Goal: Transaction & Acquisition: Purchase product/service

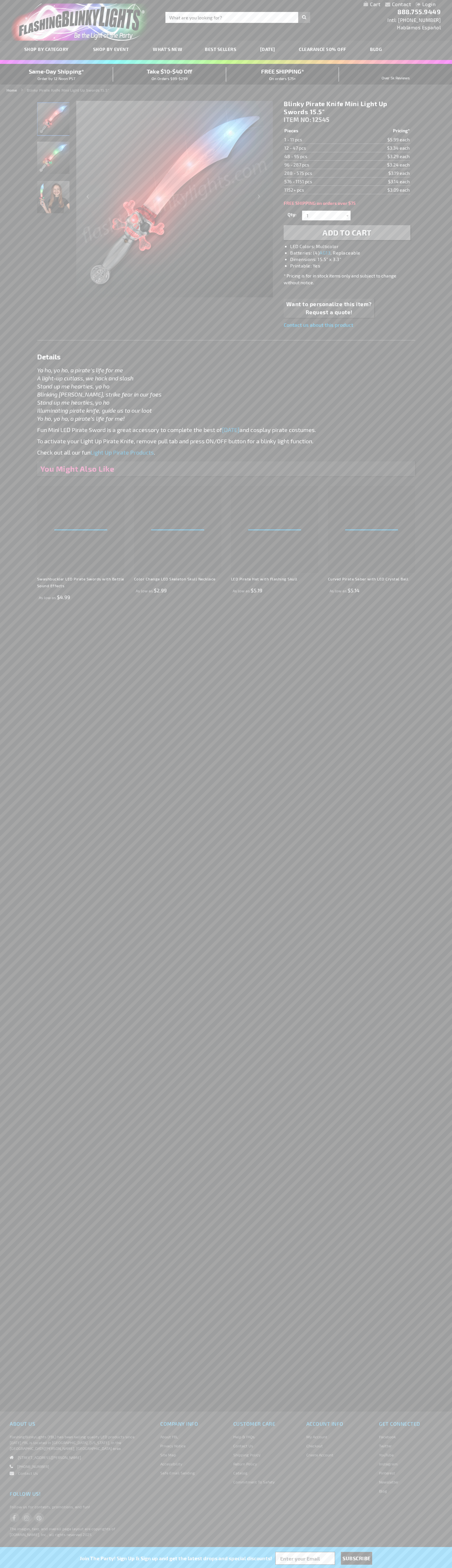
click at [347, 233] on span "Add to Cart" at bounding box center [347, 232] width 49 height 9
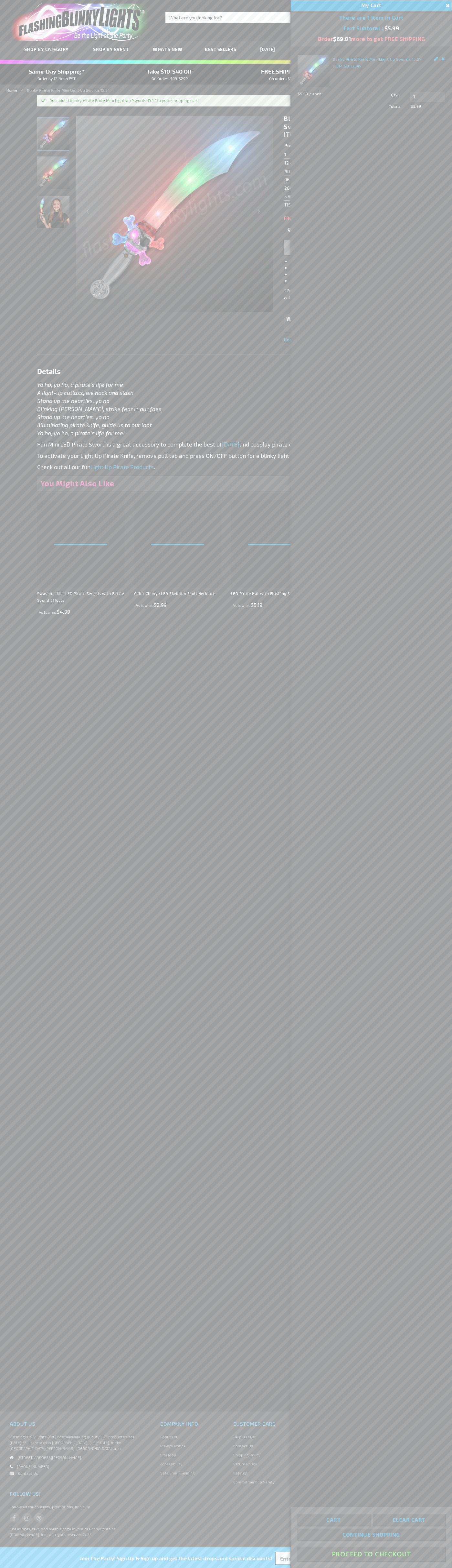
click at [371, 1554] on button "Proceed To Checkout" at bounding box center [371, 1554] width 148 height 15
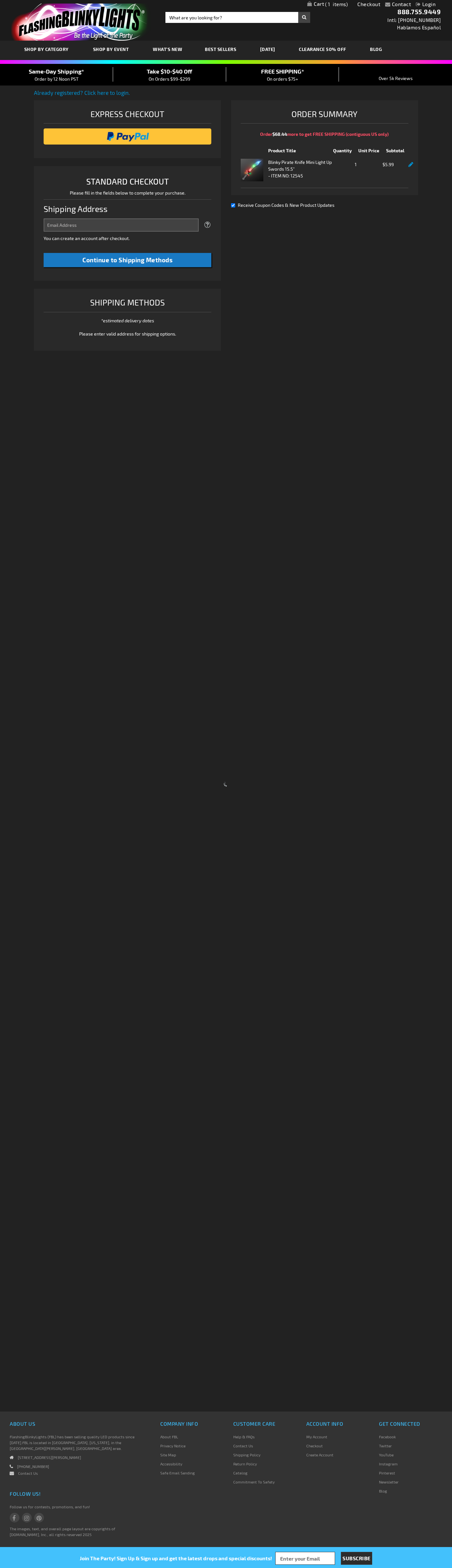
select select "US"
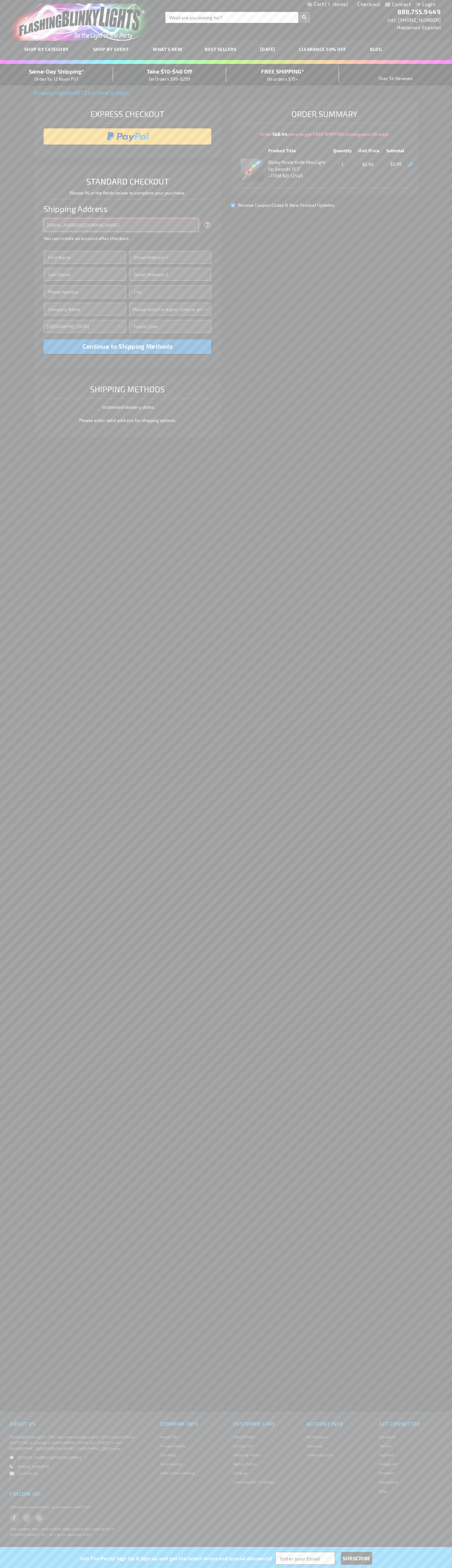
type input "[EMAIL_ADDRESS][DOMAIN_NAME]"
type input "[PERSON_NAME]"
type input "[STREET_ADDRESS][PERSON_NAME]"
type input "First floor"
type input "[PERSON_NAME]"
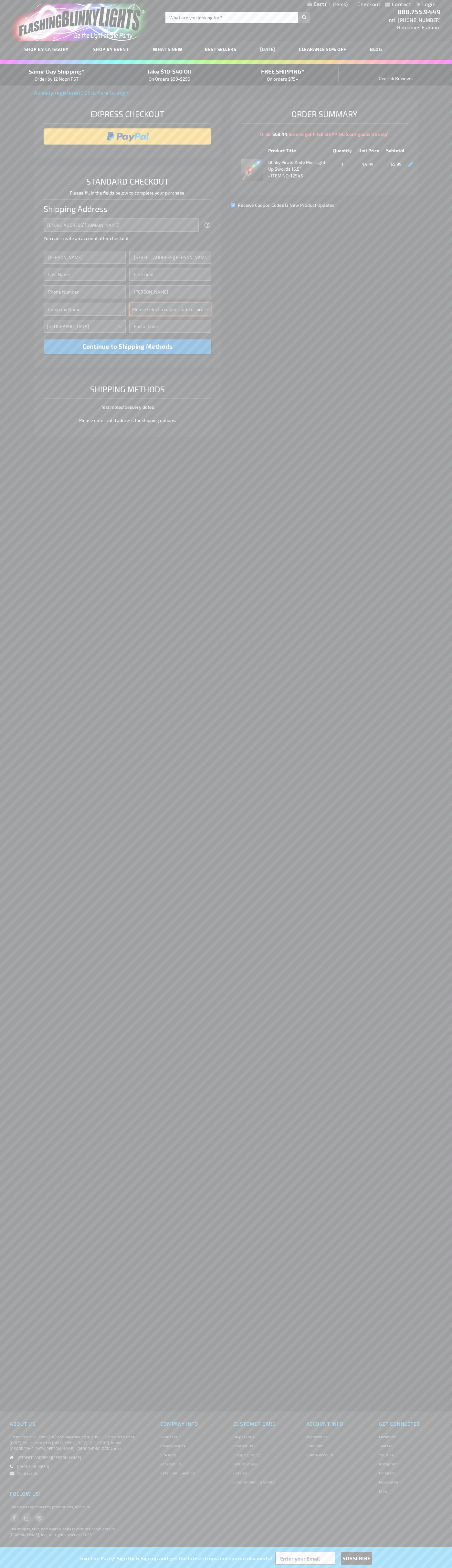
select select "48"
type input "74361"
type input "[PERSON_NAME]"
type input "6502530000"
type input "[PERSON_NAME]"
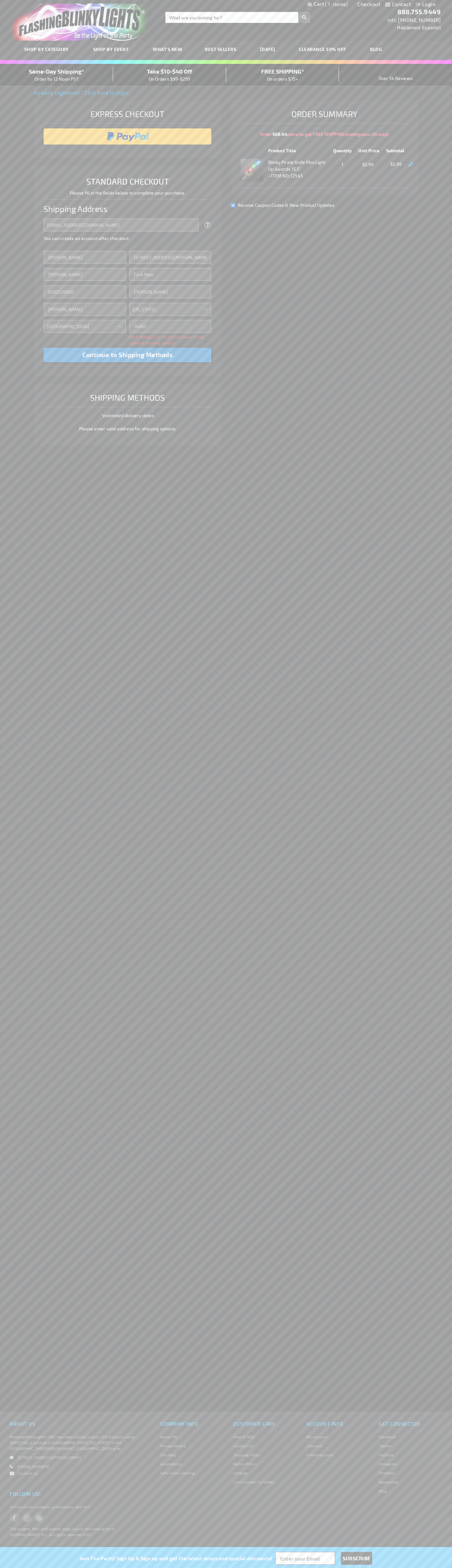
click at [57, 75] on div "Same-Day Shipping* Order by 12 Noon PST" at bounding box center [57, 74] width 113 height 15
click at [127, 136] on input "image" at bounding box center [127, 136] width 161 height 13
